Goal: Check status

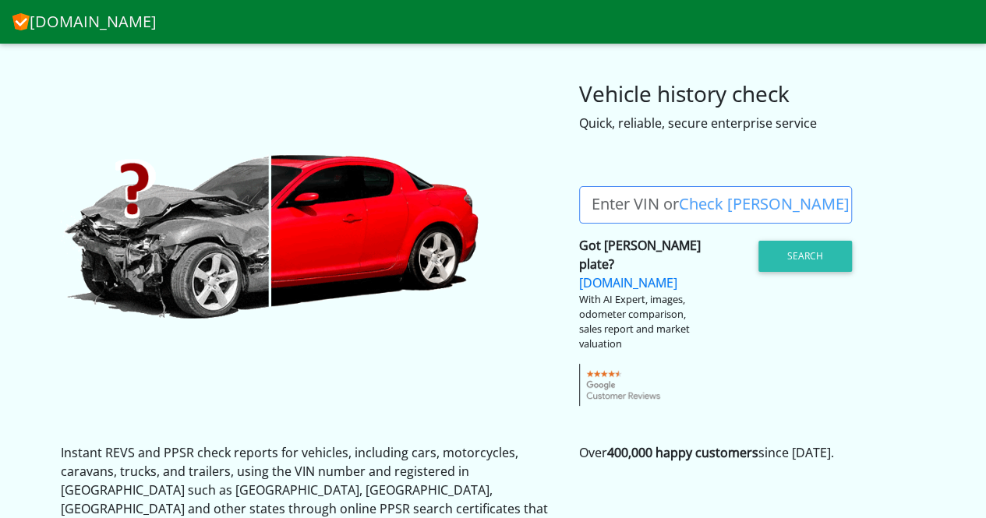
click at [609, 202] on label "Enter VIN or Check [PERSON_NAME]" at bounding box center [720, 204] width 283 height 37
click at [609, 202] on input "Enter VIN or Check [PERSON_NAME]" at bounding box center [715, 204] width 273 height 37
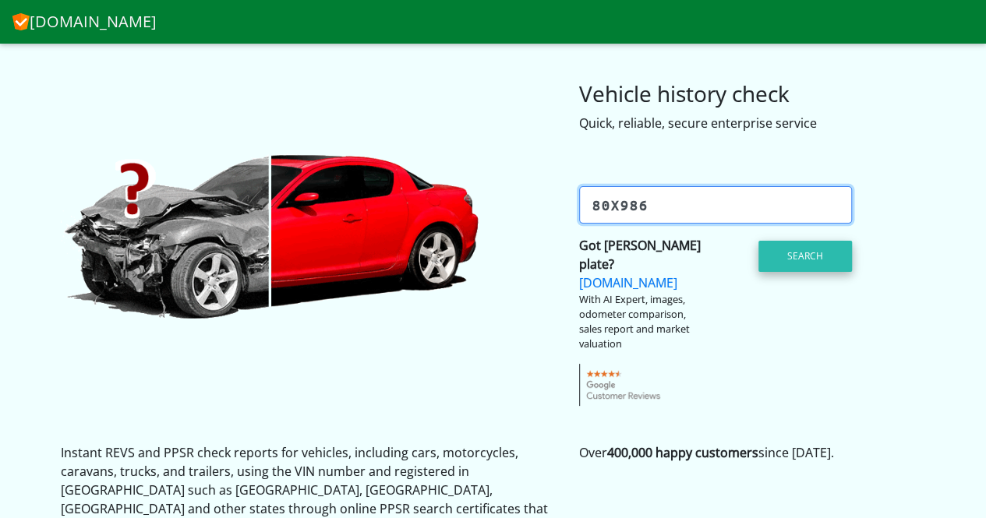
type input "80x986"
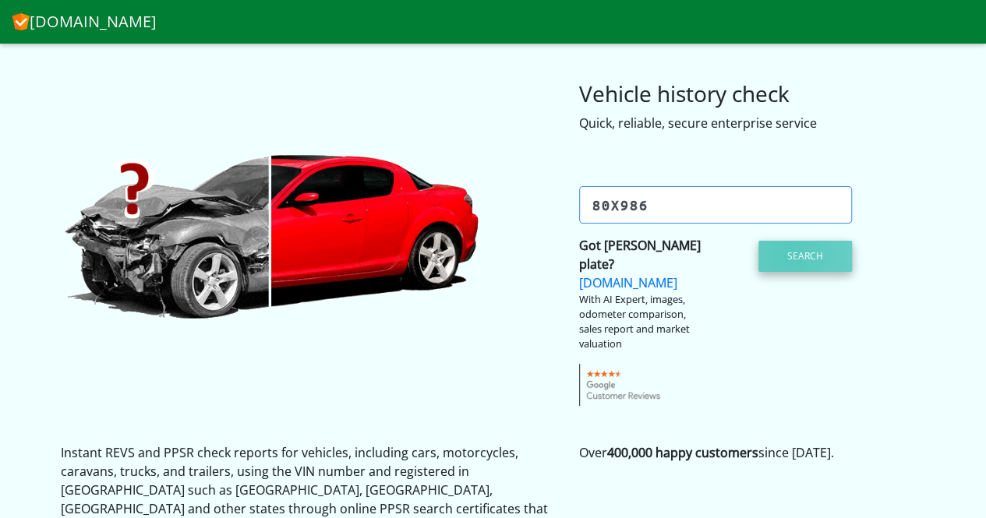
click at [790, 255] on button "Search" at bounding box center [805, 256] width 94 height 31
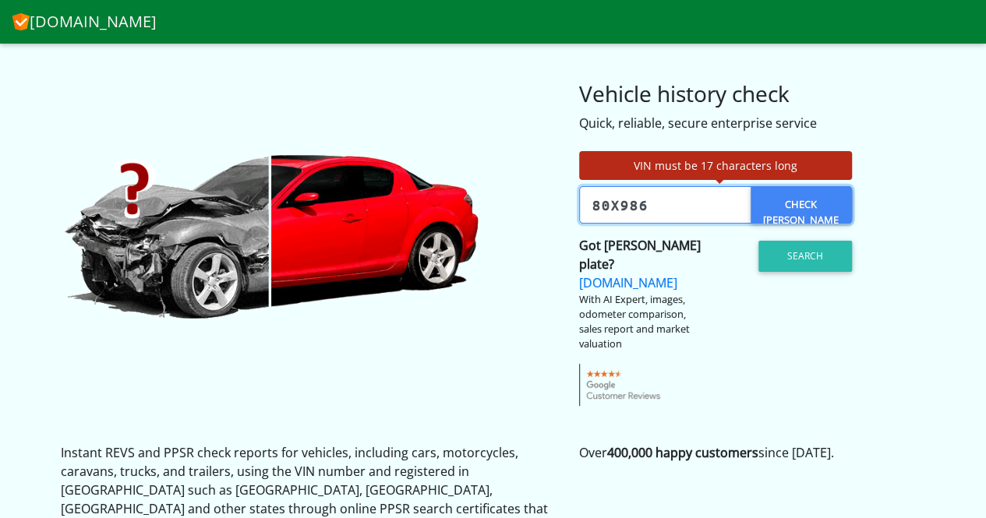
click at [663, 204] on input "80x986" at bounding box center [715, 204] width 273 height 37
click at [804, 200] on link "Check [PERSON_NAME]?" at bounding box center [801, 204] width 101 height 37
